Goal: Task Accomplishment & Management: Use online tool/utility

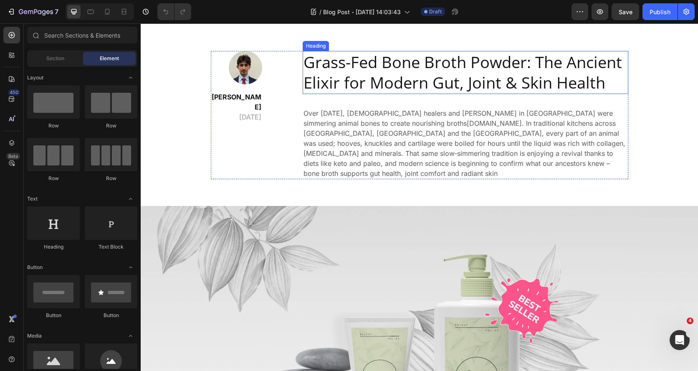
click at [433, 61] on h2 "Grass-Fed Bone Broth Powder: The Ancient Elixir for Modern Gut, Joint & Skin He…" at bounding box center [465, 72] width 325 height 43
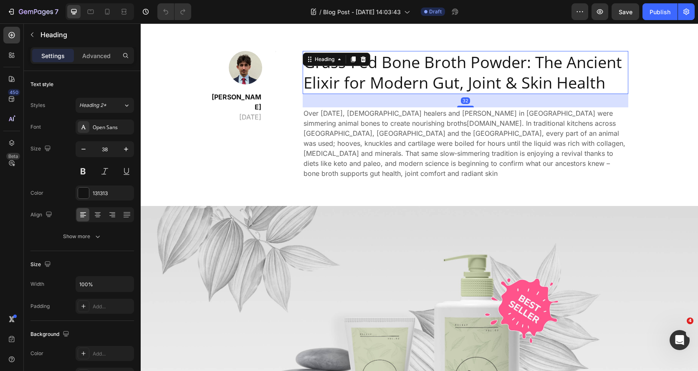
click at [433, 61] on h2 "Grass-Fed Bone Broth Powder: The Ancient Elixir for Modern Gut, Joint & Skin He…" at bounding box center [465, 72] width 325 height 43
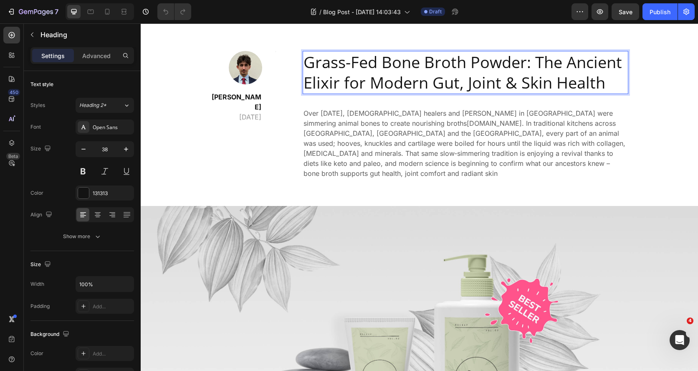
click at [433, 61] on p "Grass-Fed Bone Broth Powder: The Ancient Elixir for Modern Gut, Joint & Skin He…" at bounding box center [465, 72] width 324 height 41
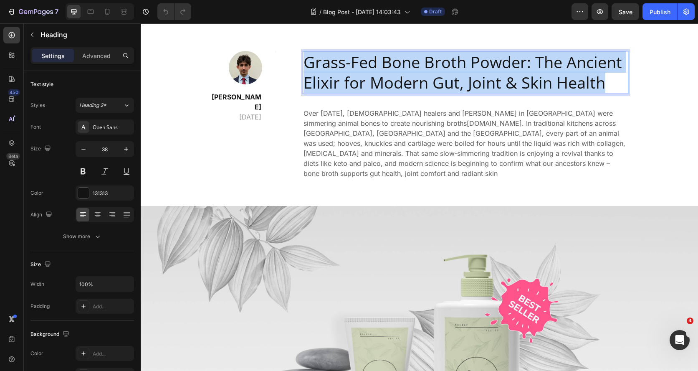
copy p "Grass-Fed Bone Broth Powder: The Ancient Elixir for Modern Gut, Joint & Skin He…"
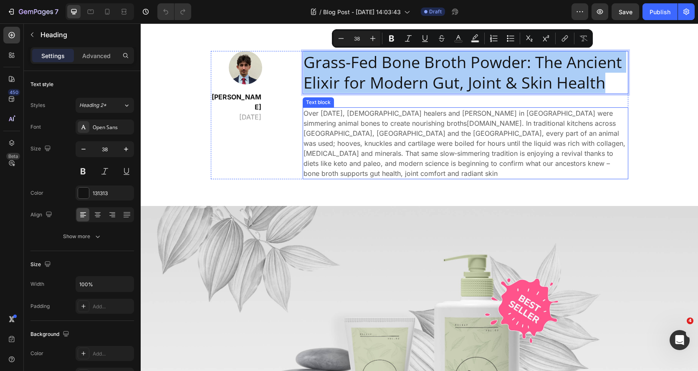
click at [404, 116] on p "Over [DATE], [DEMOGRAPHIC_DATA] healers and [PERSON_NAME] in [GEOGRAPHIC_DATA] …" at bounding box center [465, 143] width 324 height 70
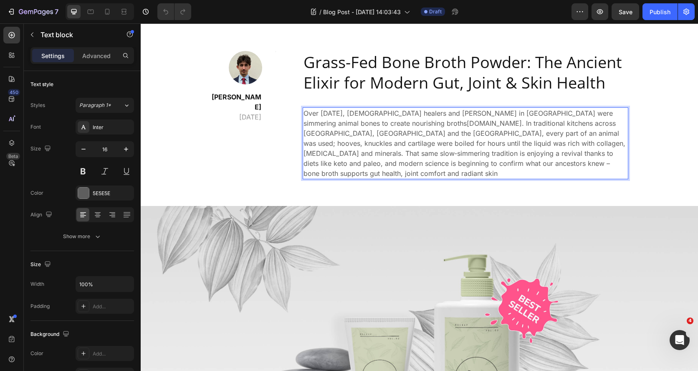
click at [404, 116] on p "Over [DATE], [DEMOGRAPHIC_DATA] healers and [PERSON_NAME] in [GEOGRAPHIC_DATA] …" at bounding box center [465, 143] width 324 height 70
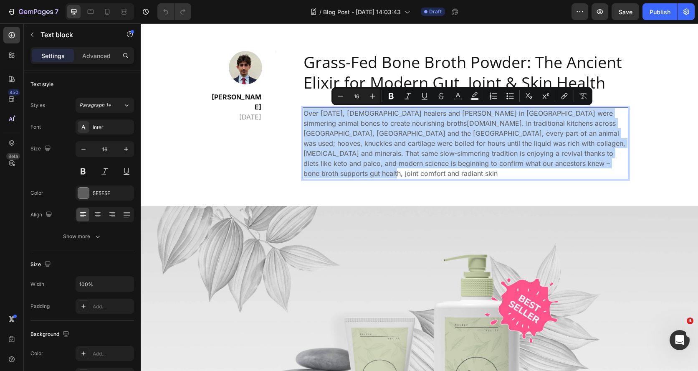
copy p "Over [DATE], [DEMOGRAPHIC_DATA] healers and [PERSON_NAME] in [GEOGRAPHIC_DATA] …"
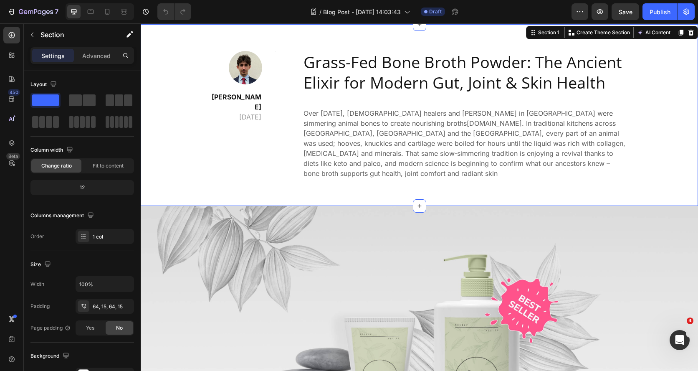
click at [636, 164] on div "Image [PERSON_NAME] [DATE] Text block Title Line Row Grass-Fed Bone Broth Powde…" at bounding box center [419, 115] width 545 height 128
click at [347, 222] on img at bounding box center [419, 351] width 557 height 290
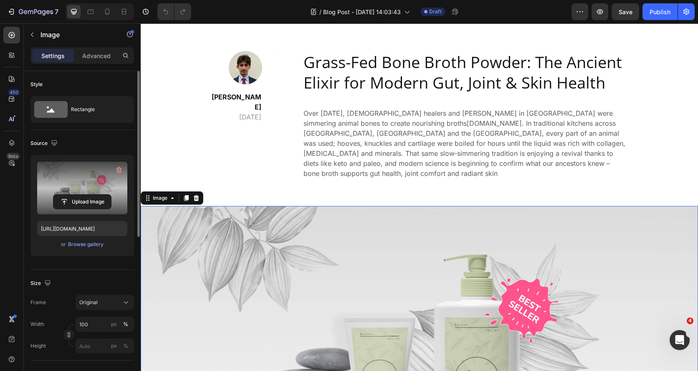
click at [80, 184] on label at bounding box center [82, 187] width 90 height 53
click at [80, 194] on input "file" at bounding box center [82, 201] width 58 height 14
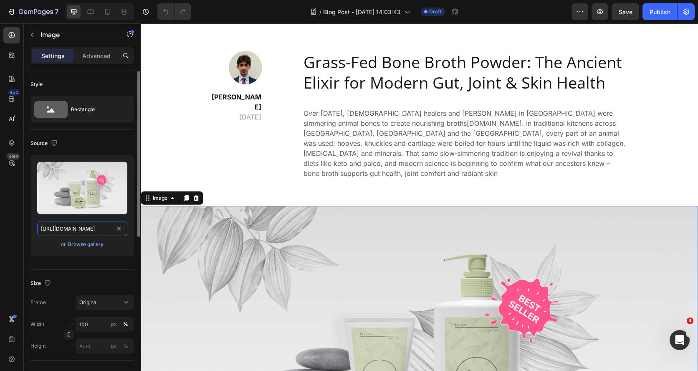
click at [66, 232] on input "[URL][DOMAIN_NAME]" at bounding box center [82, 228] width 90 height 15
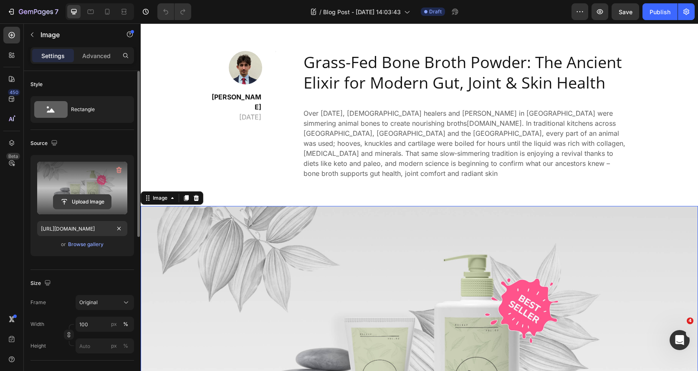
click at [77, 199] on input "file" at bounding box center [82, 201] width 58 height 14
click at [76, 202] on input "file" at bounding box center [82, 201] width 58 height 14
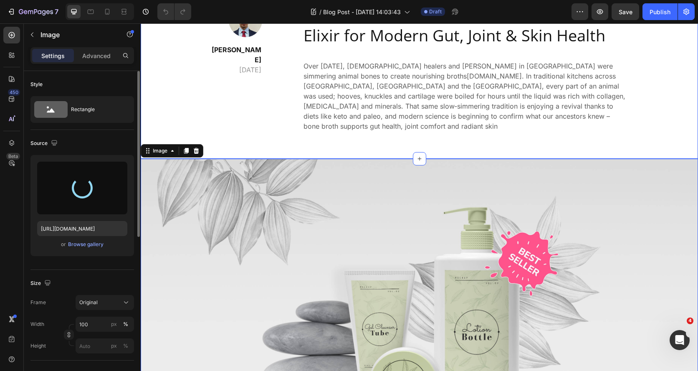
scroll to position [65, 0]
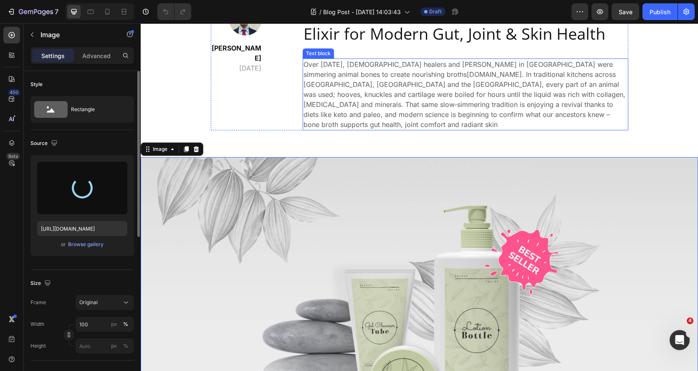
click at [587, 114] on p "Over [DATE], [DEMOGRAPHIC_DATA] healers and [PERSON_NAME] in [GEOGRAPHIC_DATA] …" at bounding box center [465, 94] width 324 height 70
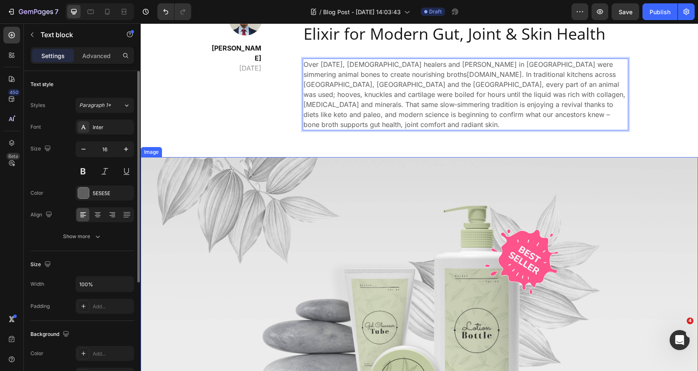
click at [351, 235] on img at bounding box center [419, 302] width 557 height 290
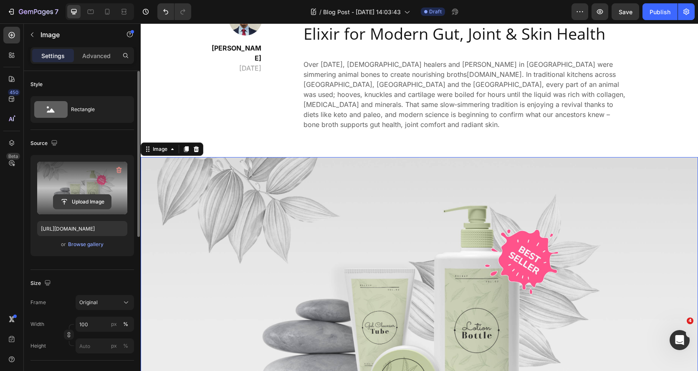
click at [91, 200] on input "file" at bounding box center [82, 201] width 58 height 14
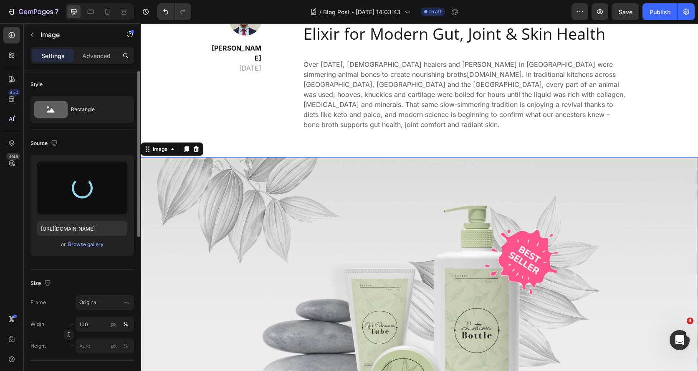
type input "[URL][DOMAIN_NAME]"
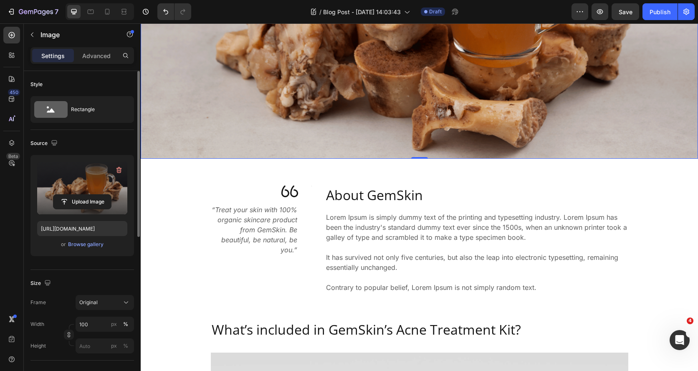
scroll to position [347, 0]
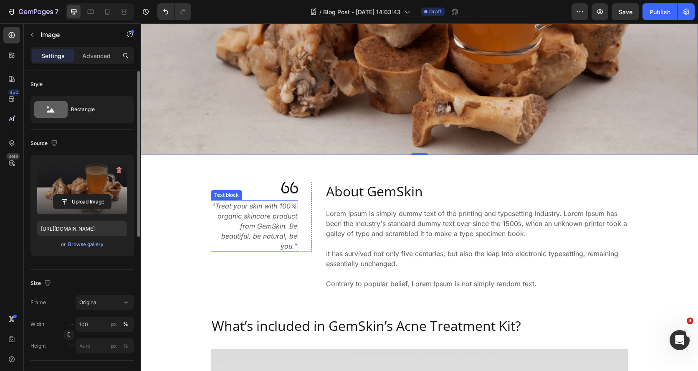
click at [277, 218] on icon "“Treat your skin with 100% organic skincare product from GemSkin. Be beautiful,…" at bounding box center [255, 226] width 86 height 48
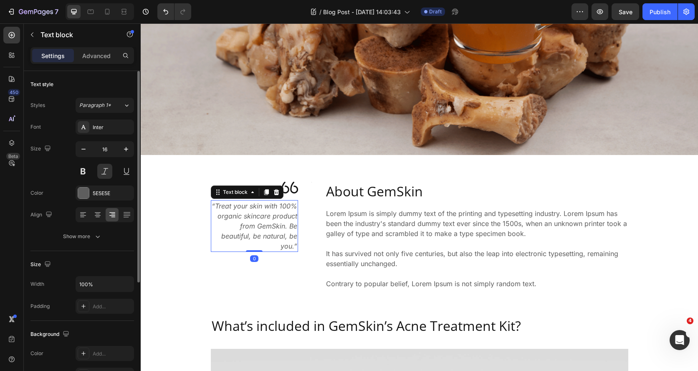
click at [292, 243] on icon "“Treat your skin with 100% organic skincare product from GemSkin. Be beautiful,…" at bounding box center [255, 226] width 86 height 48
click at [294, 248] on icon "“Treat your skin with 100% organic skincare product from GemSkin. Be beautiful,…" at bounding box center [255, 226] width 86 height 48
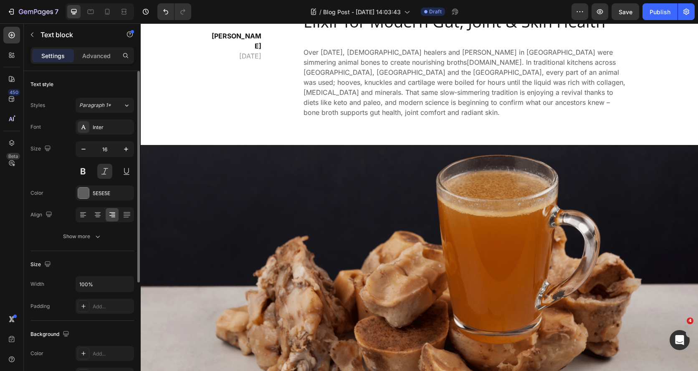
scroll to position [76, 0]
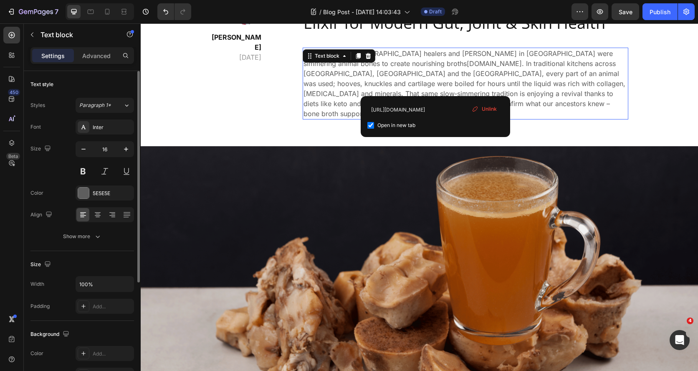
click at [436, 66] on p "Over [DATE], [DEMOGRAPHIC_DATA] healers and [PERSON_NAME] in [GEOGRAPHIC_DATA] …" at bounding box center [465, 83] width 324 height 70
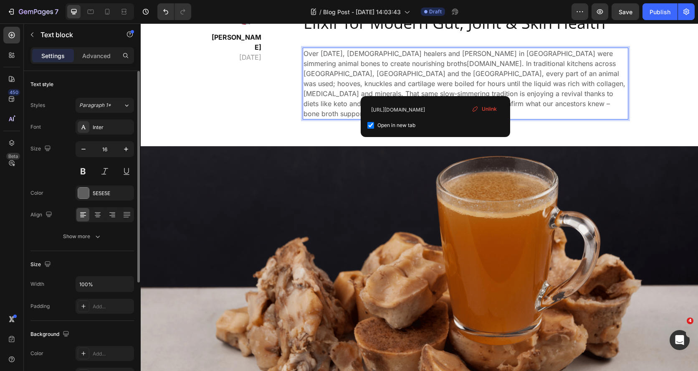
click at [489, 109] on span "Unlink" at bounding box center [489, 109] width 15 height 8
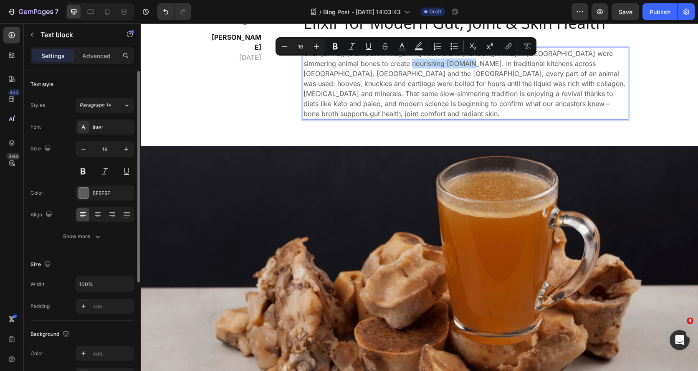
drag, startPoint x: 435, startPoint y: 64, endPoint x: 378, endPoint y: 65, distance: 57.6
click at [378, 65] on p "Over [DATE], [DEMOGRAPHIC_DATA] healers and [PERSON_NAME] in [GEOGRAPHIC_DATA] …" at bounding box center [465, 83] width 324 height 70
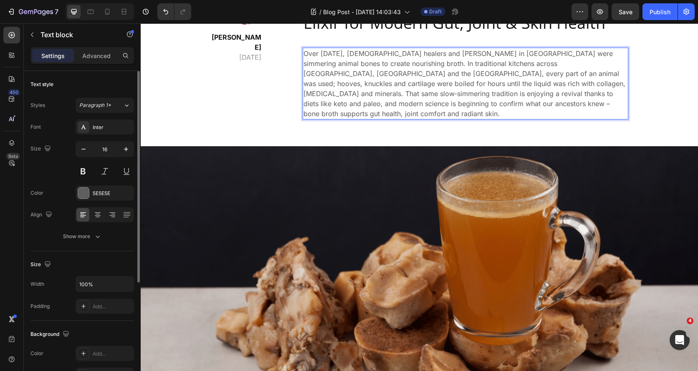
click at [487, 106] on p "Over [DATE], [DEMOGRAPHIC_DATA] healers and [PERSON_NAME] in [GEOGRAPHIC_DATA] …" at bounding box center [465, 83] width 324 height 70
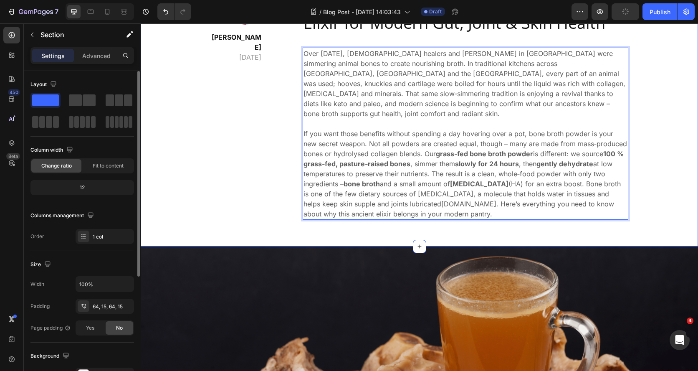
click at [652, 153] on div "Image [PERSON_NAME] [DATE] Text block Title Line Row Grass-Fed Bone Broth Powde…" at bounding box center [419, 105] width 545 height 228
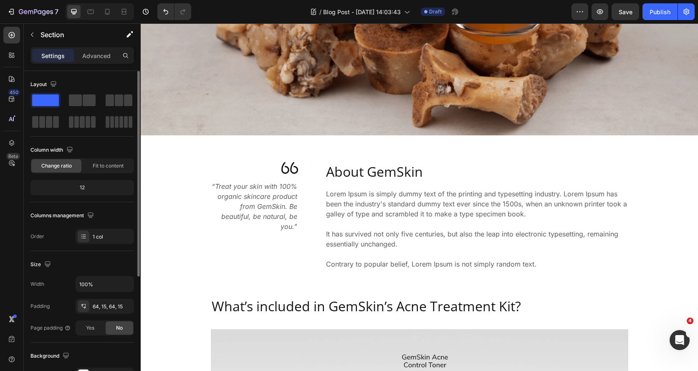
scroll to position [483, 0]
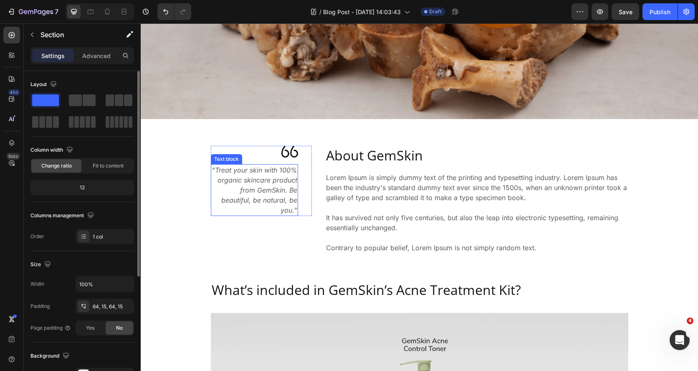
click at [267, 171] on icon "“Treat your skin with 100% organic skincare product from GemSkin. Be beautiful,…" at bounding box center [255, 190] width 86 height 48
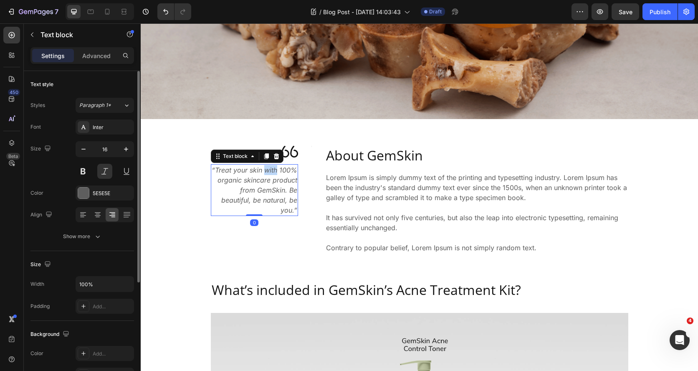
click at [267, 171] on icon "“Treat your skin with 100% organic skincare product from GemSkin. Be beautiful,…" at bounding box center [255, 190] width 86 height 48
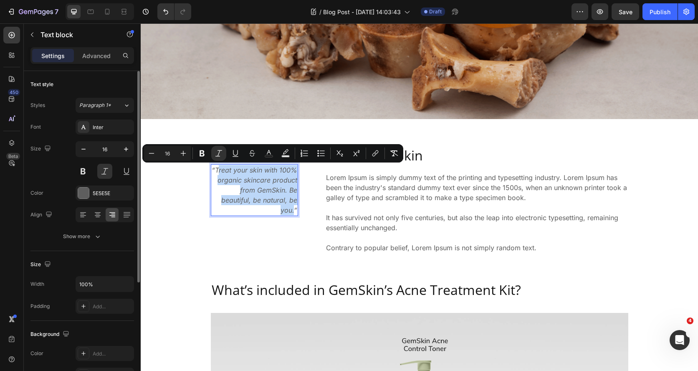
drag, startPoint x: 294, startPoint y: 209, endPoint x: 218, endPoint y: 170, distance: 85.1
click at [218, 170] on icon "“Treat your skin with 100% organic skincare product from GemSkin. Be beautiful,…" at bounding box center [255, 190] width 86 height 48
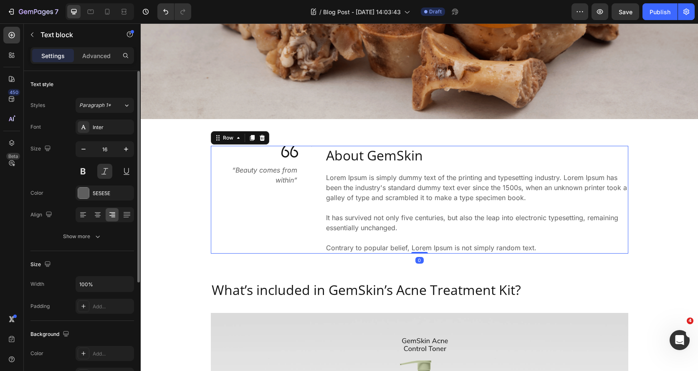
click at [310, 188] on div "Image “Beauty comes from within” Text block Title Line Title Line Row" at bounding box center [261, 200] width 101 height 108
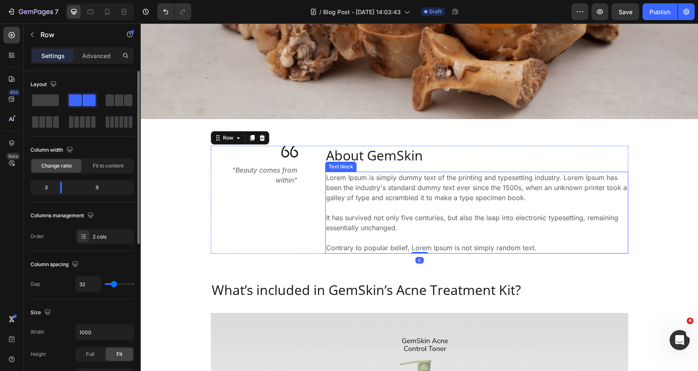
click at [377, 192] on p "Lorem Ipsum is simply dummy text of the printing and typesetting industry. Lore…" at bounding box center [476, 212] width 301 height 80
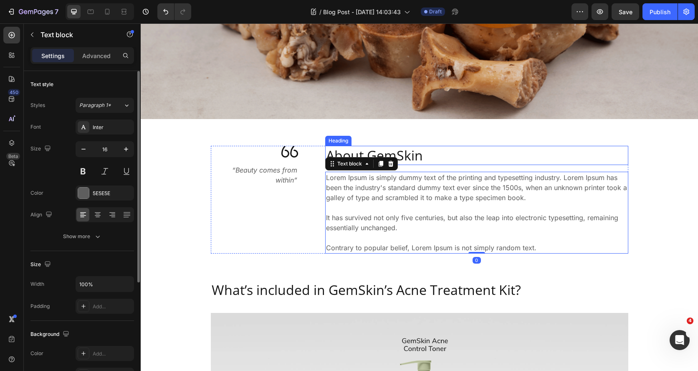
click at [410, 153] on p "About GemSkin" at bounding box center [476, 155] width 301 height 18
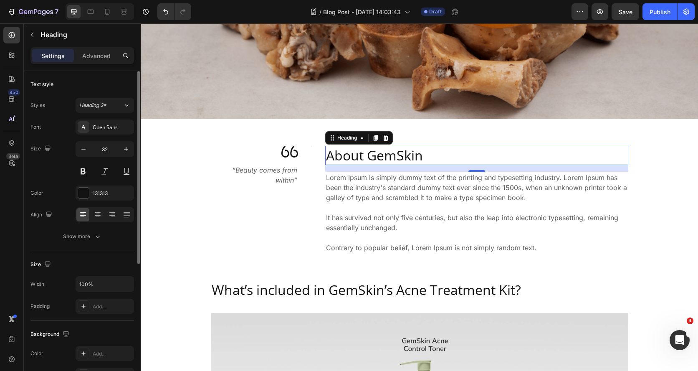
click at [374, 159] on p "About GemSkin" at bounding box center [476, 155] width 301 height 18
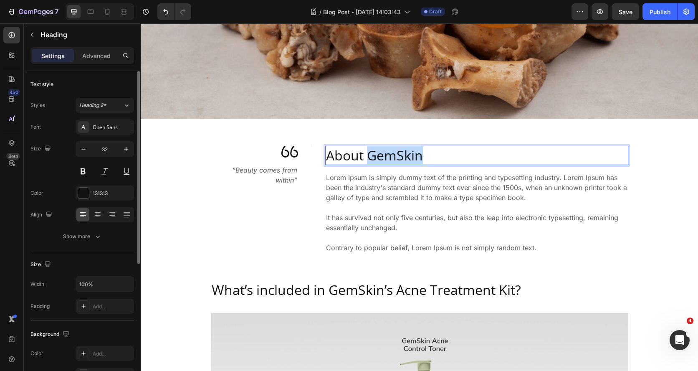
click at [374, 159] on p "About GemSkin" at bounding box center [476, 155] width 301 height 18
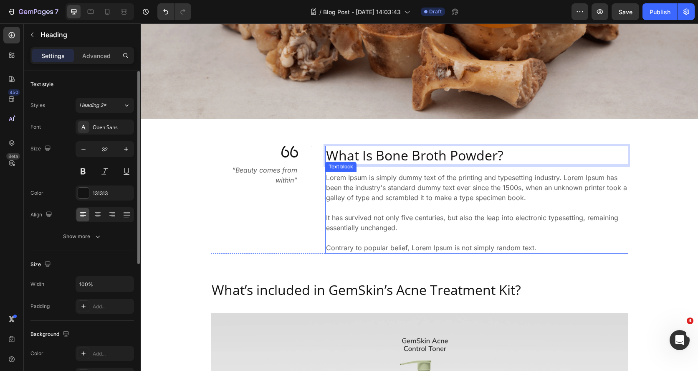
click at [390, 217] on p "Lorem Ipsum is simply dummy text of the printing and typesetting industry. Lore…" at bounding box center [476, 212] width 301 height 80
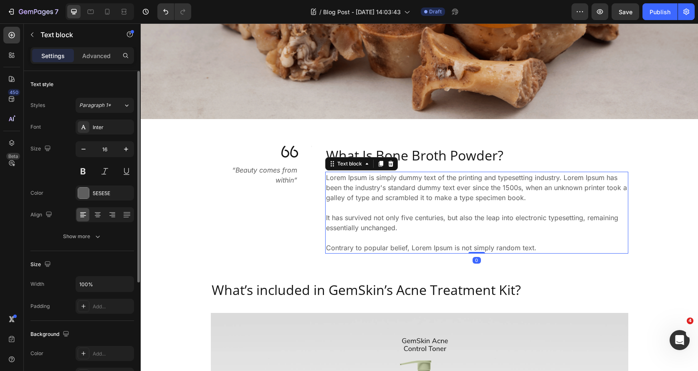
click at [390, 217] on p "Lorem Ipsum is simply dummy text of the printing and typesetting industry. Lore…" at bounding box center [476, 212] width 301 height 80
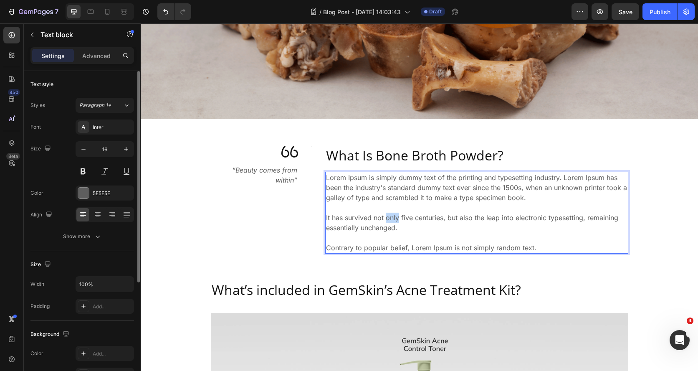
click at [390, 217] on p "Lorem Ipsum is simply dummy text of the printing and typesetting industry. Lore…" at bounding box center [476, 212] width 301 height 80
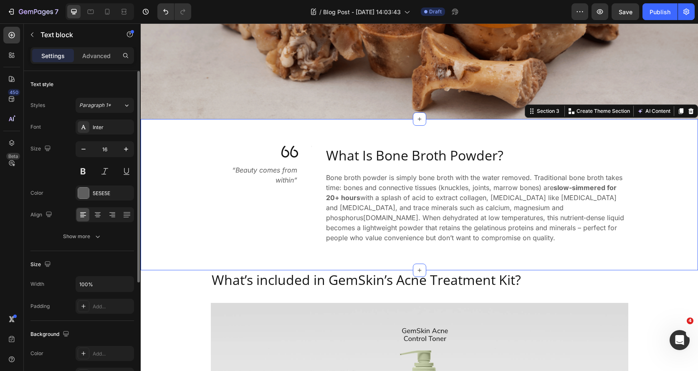
click at [650, 232] on div "Image “Beauty comes from within” Text block Title Line Title Line Row What Is B…" at bounding box center [419, 195] width 545 height 98
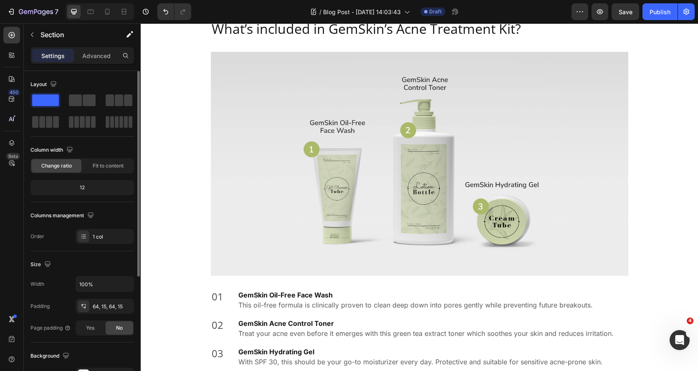
scroll to position [634, 0]
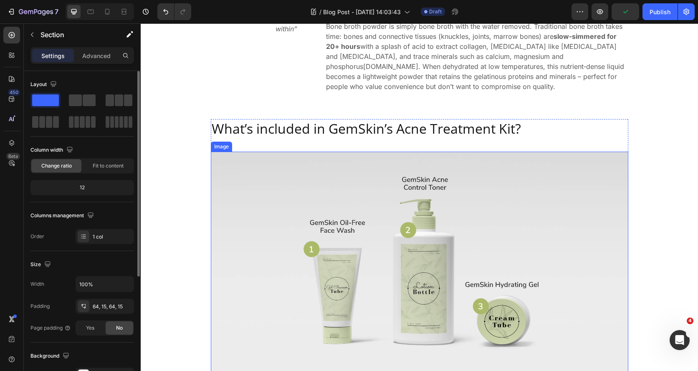
click at [366, 227] on img at bounding box center [419, 263] width 417 height 224
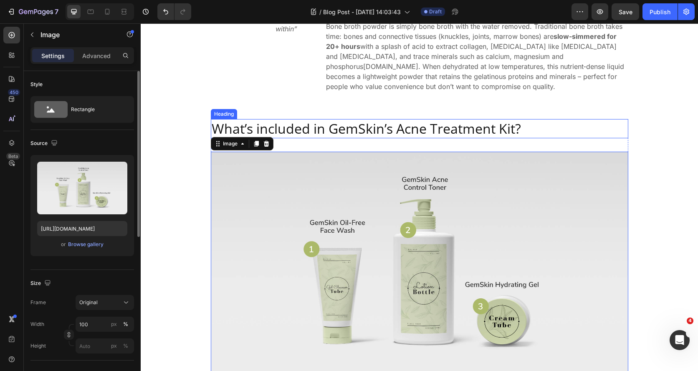
click at [339, 129] on p "What’s included in GemSkin’s Acne Treatment Kit?" at bounding box center [420, 129] width 416 height 18
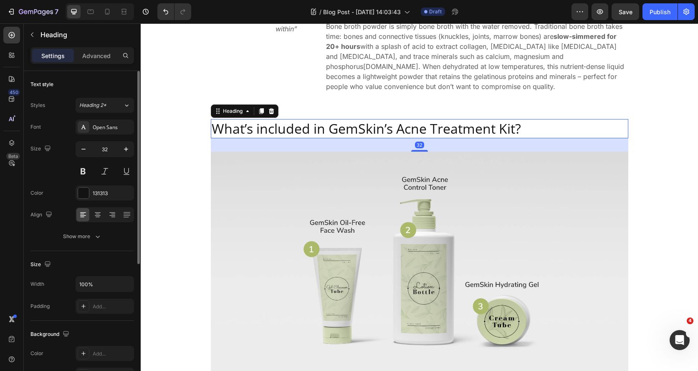
click at [339, 129] on p "What’s included in GemSkin’s Acne Treatment Kit?" at bounding box center [420, 129] width 416 height 18
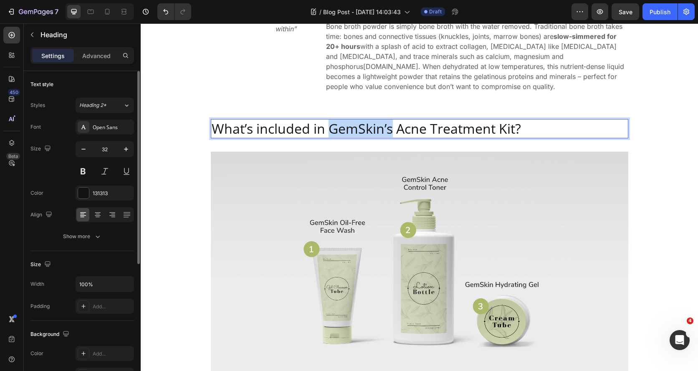
click at [339, 129] on p "What’s included in GemSkin’s Acne Treatment Kit?" at bounding box center [420, 129] width 416 height 18
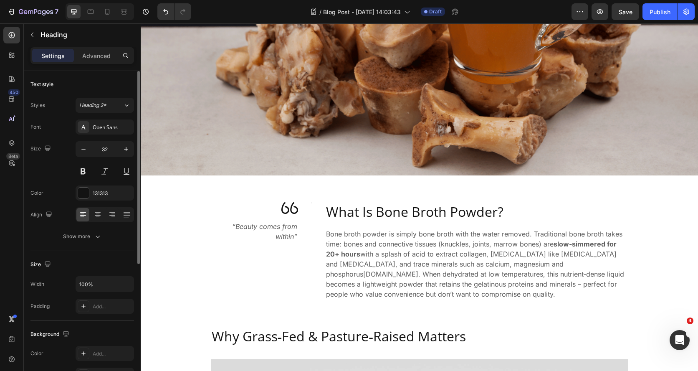
scroll to position [424, 0]
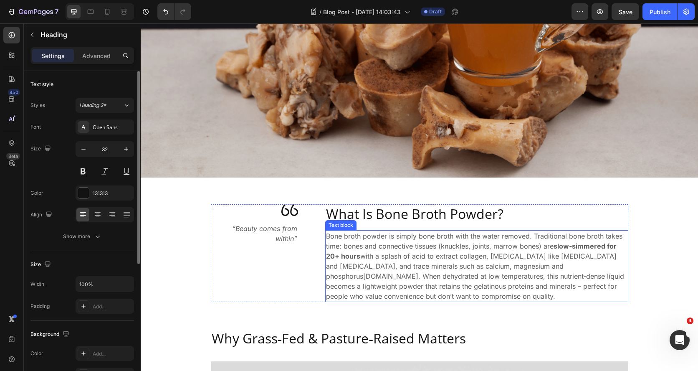
click at [523, 268] on p "Bone broth powder is simply bone broth with the water removed. Traditional bone…" at bounding box center [476, 266] width 301 height 70
click at [418, 272] on link "[DOMAIN_NAME]" at bounding box center [390, 276] width 55 height 8
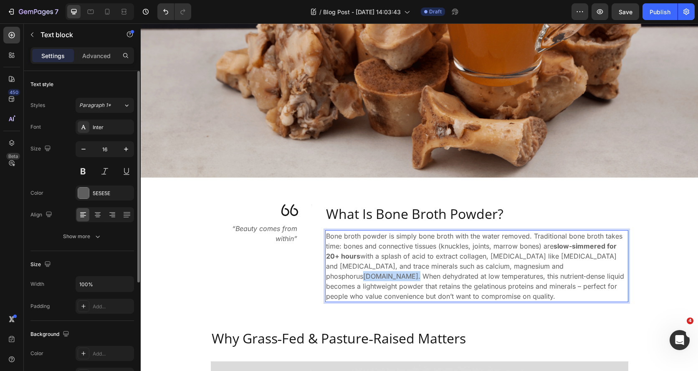
drag, startPoint x: 530, startPoint y: 267, endPoint x: 616, endPoint y: 267, distance: 85.5
click at [616, 267] on p "Bone broth powder is simply bone broth with the water removed. Traditional bone…" at bounding box center [476, 266] width 301 height 70
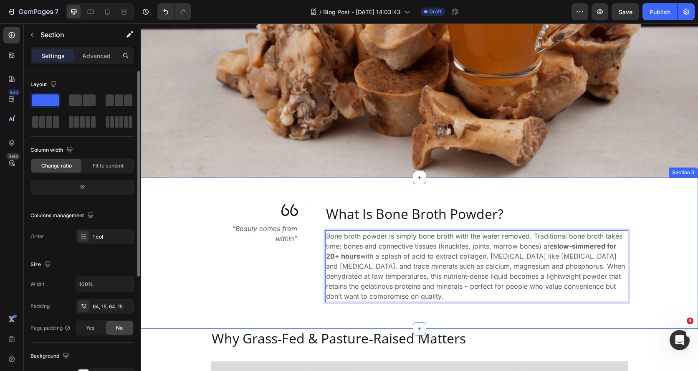
click at [648, 274] on div "Image “Beauty comes from within” Text block Title Line Title Line Row What Is B…" at bounding box center [419, 253] width 545 height 98
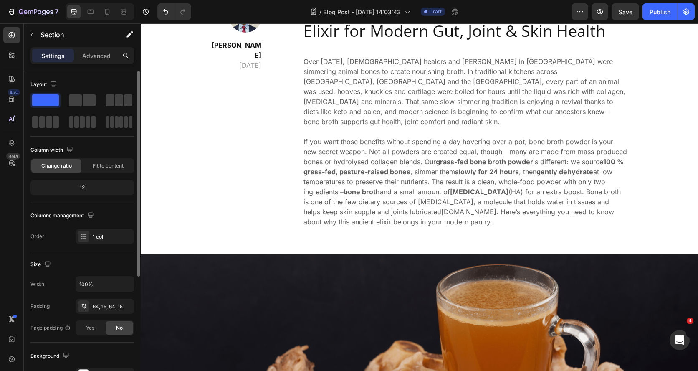
scroll to position [68, 0]
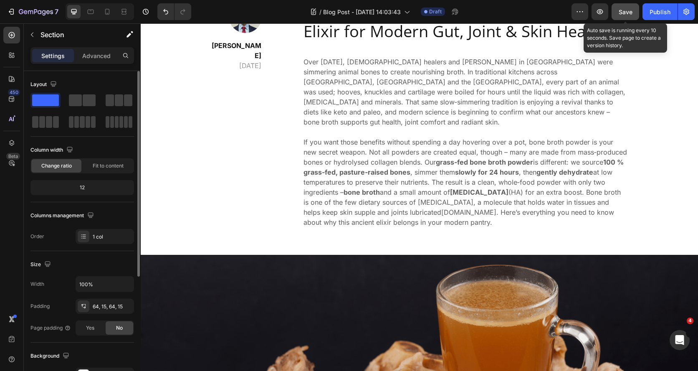
click at [628, 15] on span "Save" at bounding box center [625, 11] width 14 height 7
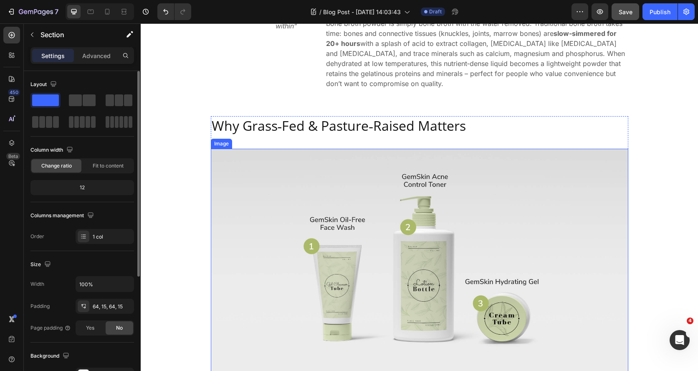
scroll to position [640, 0]
